Goal: Find specific page/section: Find specific page/section

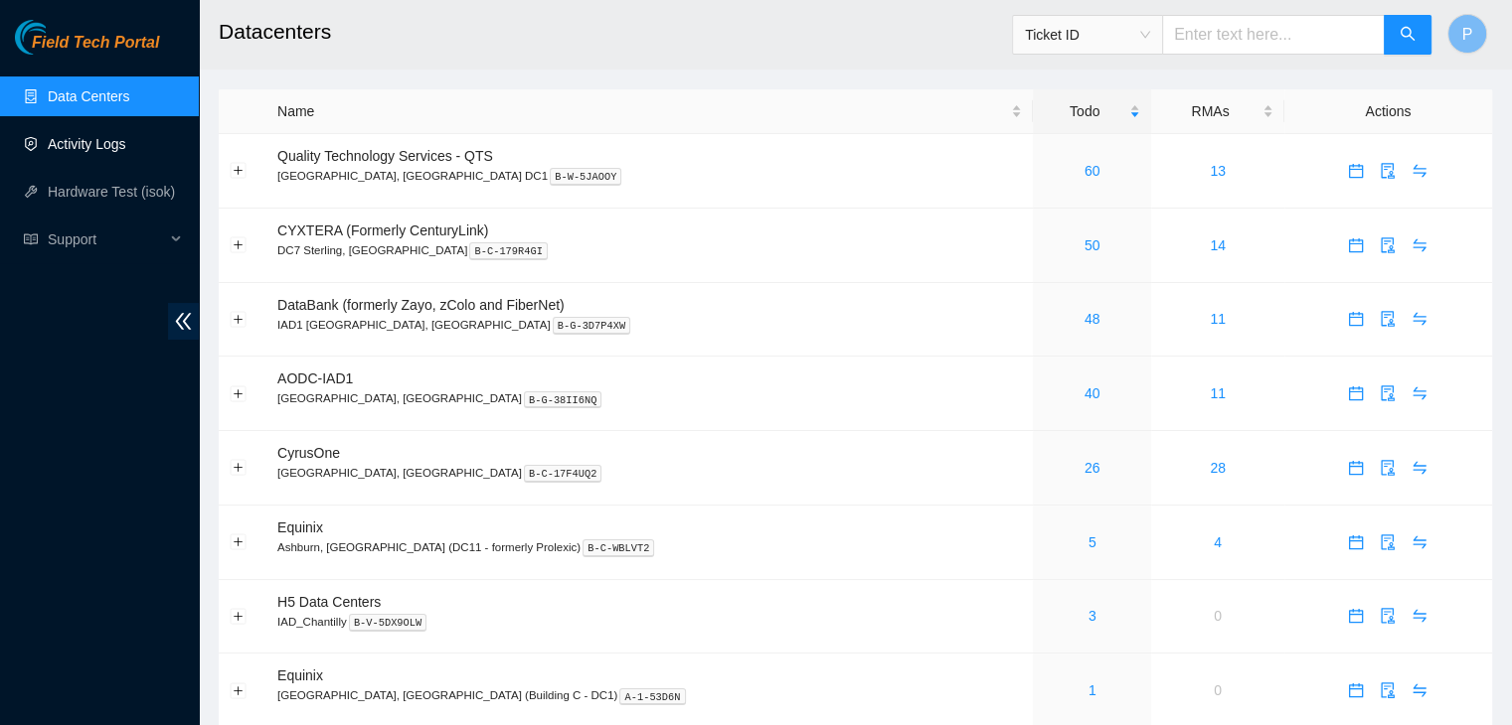
click at [115, 152] on link "Activity Logs" at bounding box center [87, 144] width 79 height 16
